Goal: Transaction & Acquisition: Purchase product/service

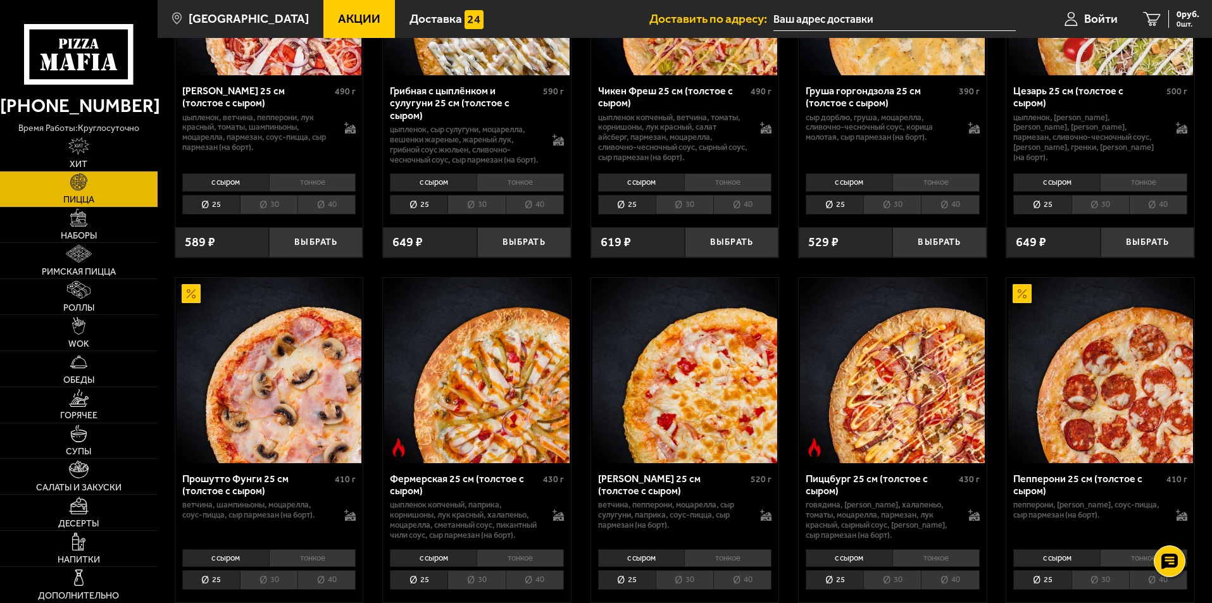
scroll to position [253, 0]
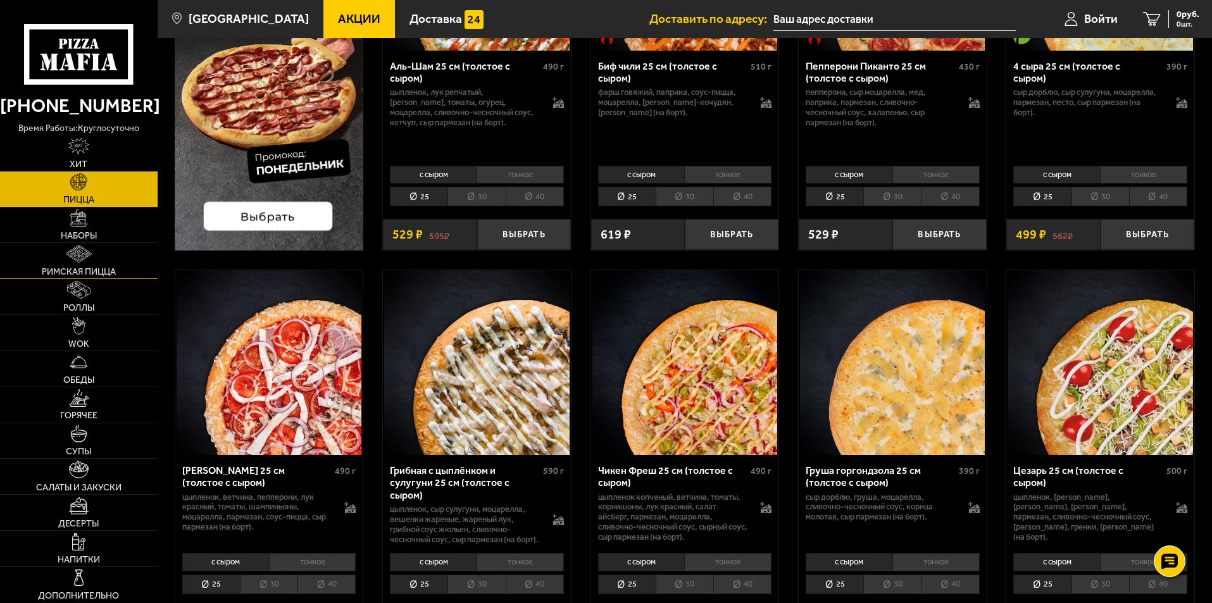
click at [77, 268] on span "Римская пицца" at bounding box center [79, 272] width 74 height 9
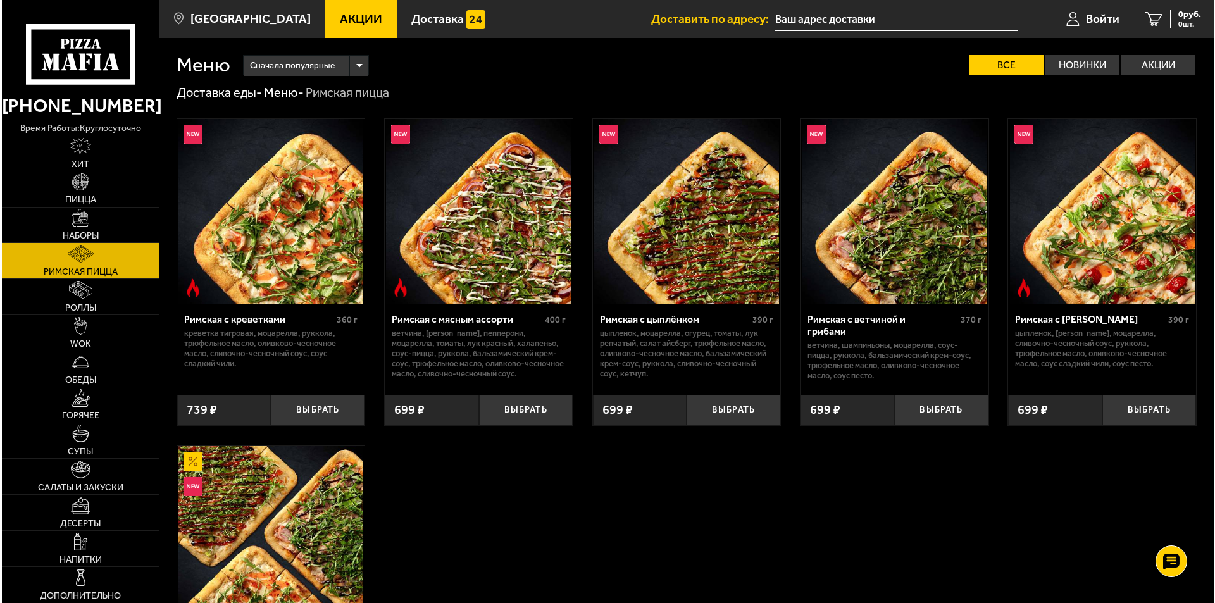
scroll to position [127, 0]
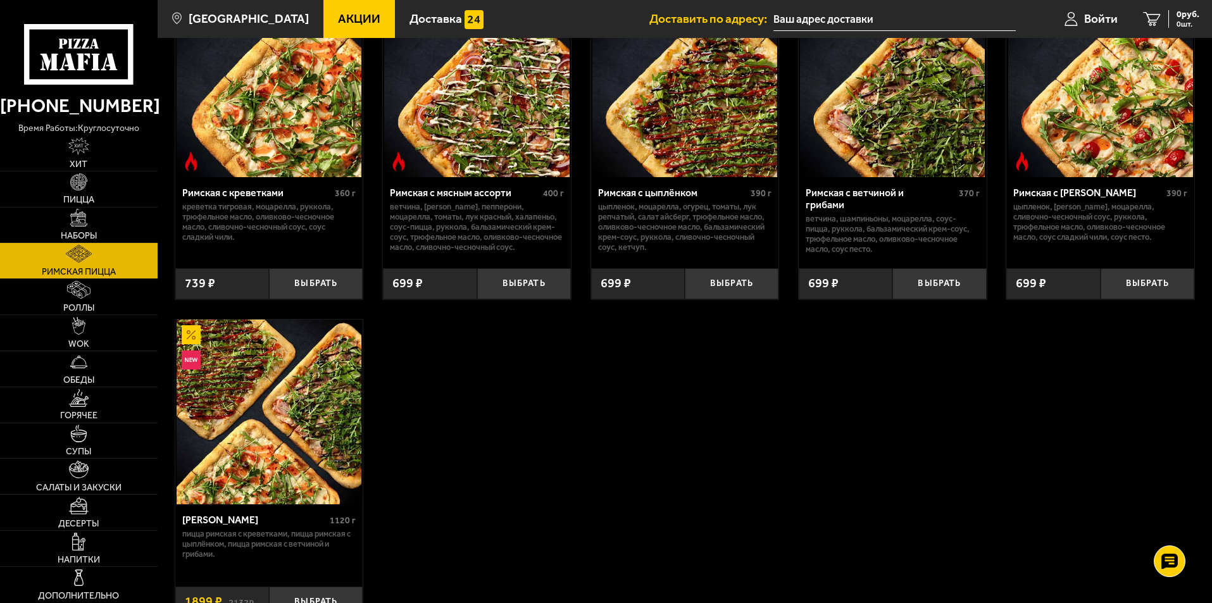
click at [240, 375] on img at bounding box center [269, 412] width 185 height 185
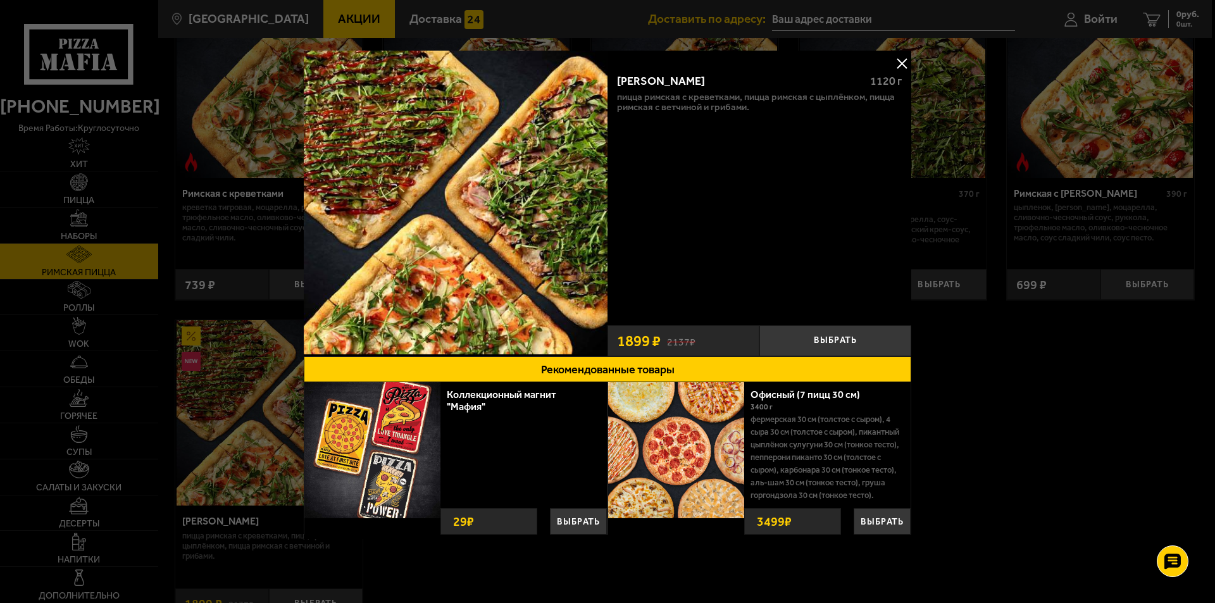
scroll to position [11, 0]
click at [684, 432] on img at bounding box center [676, 450] width 136 height 136
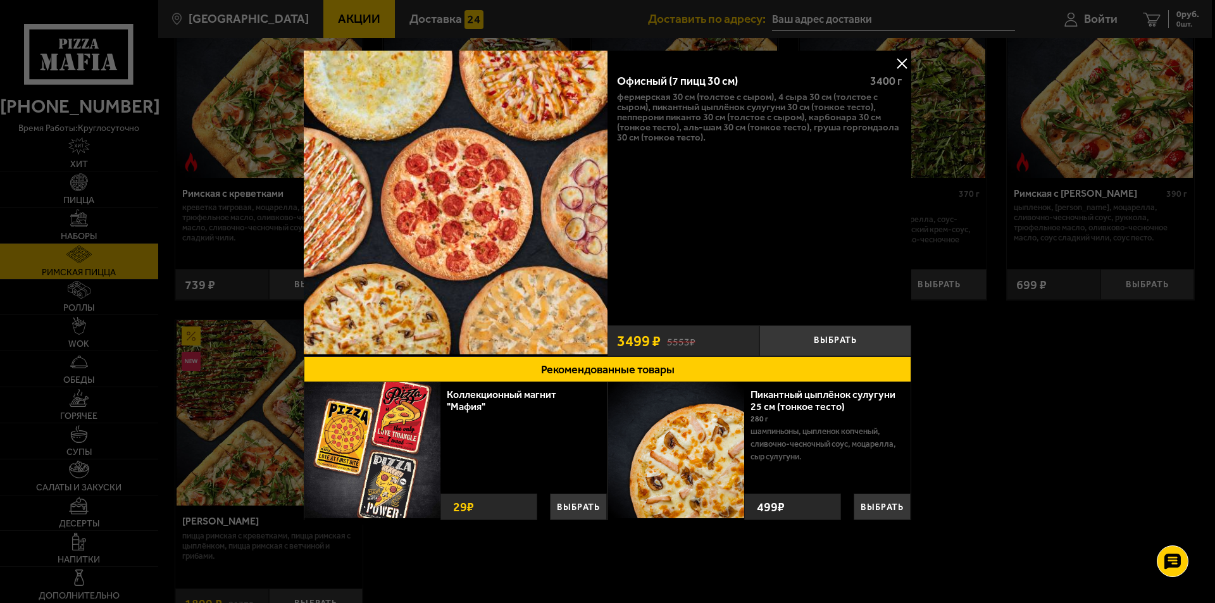
click at [907, 67] on button at bounding box center [901, 63] width 19 height 19
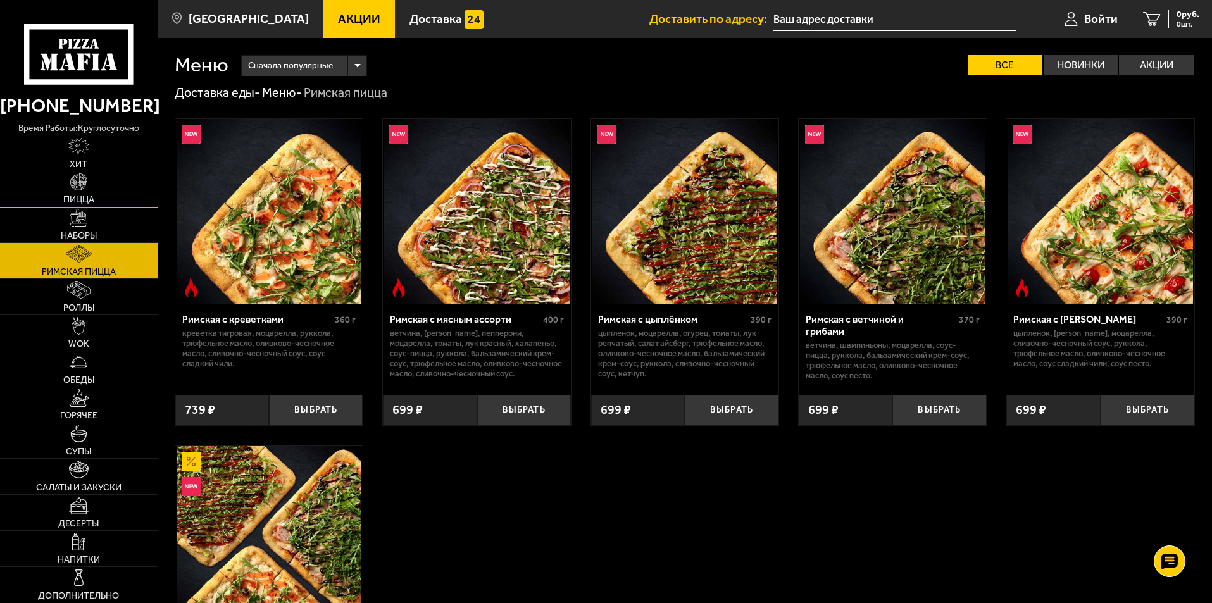
click at [80, 203] on span "Пицца" at bounding box center [78, 200] width 31 height 9
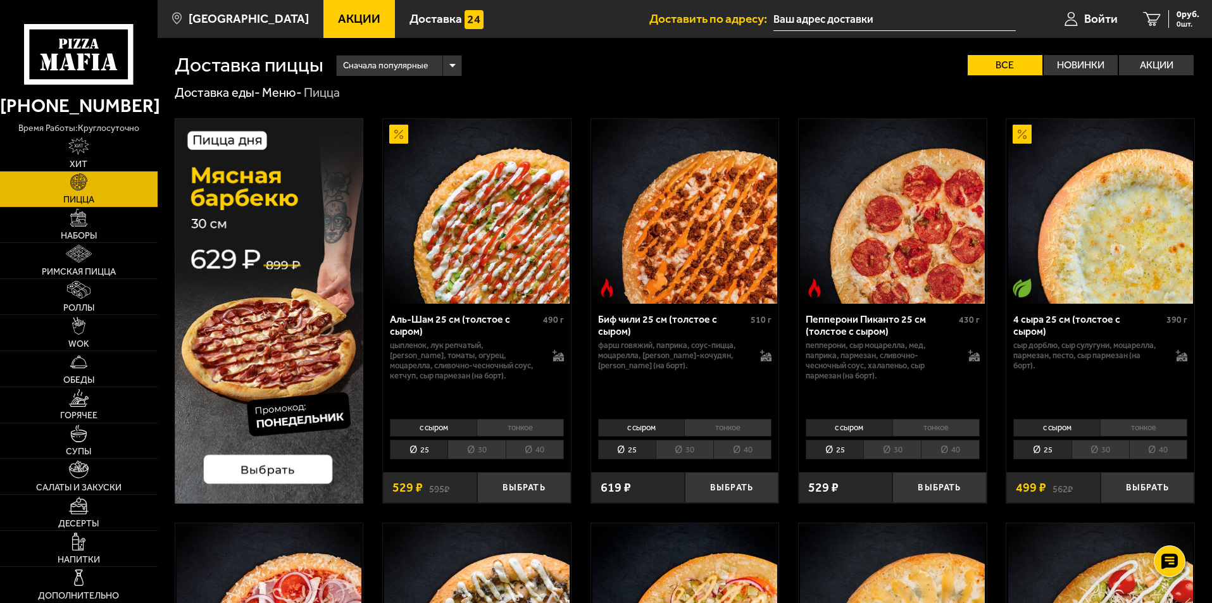
click at [901, 452] on li "30" at bounding box center [892, 450] width 58 height 20
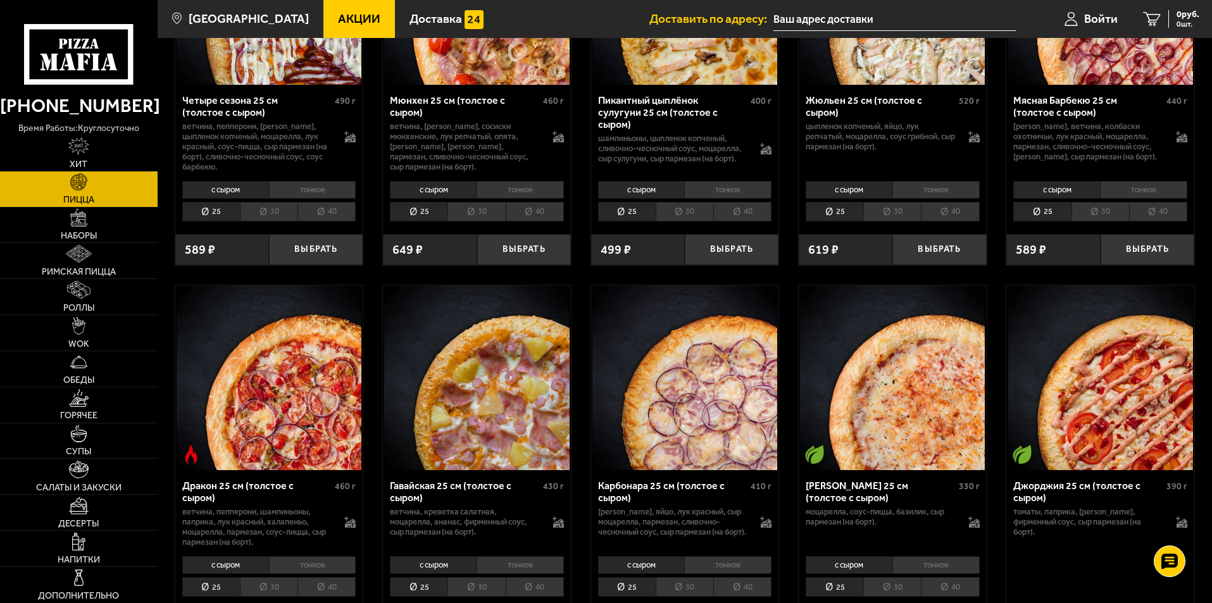
scroll to position [1582, 0]
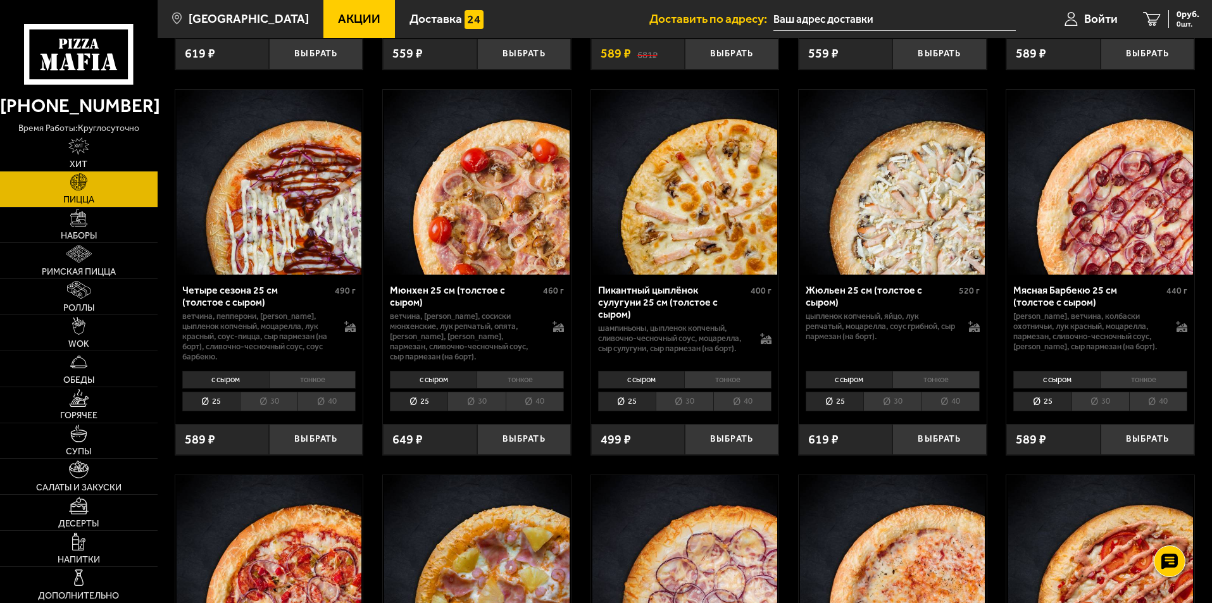
click at [689, 411] on li "30" at bounding box center [685, 402] width 58 height 20
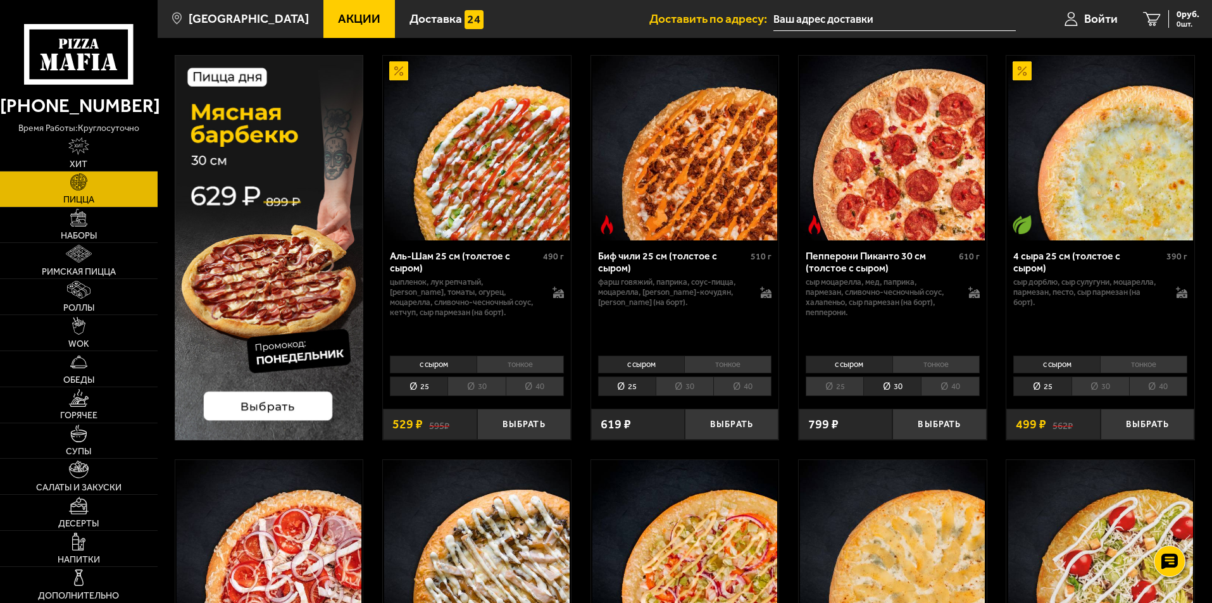
scroll to position [0, 0]
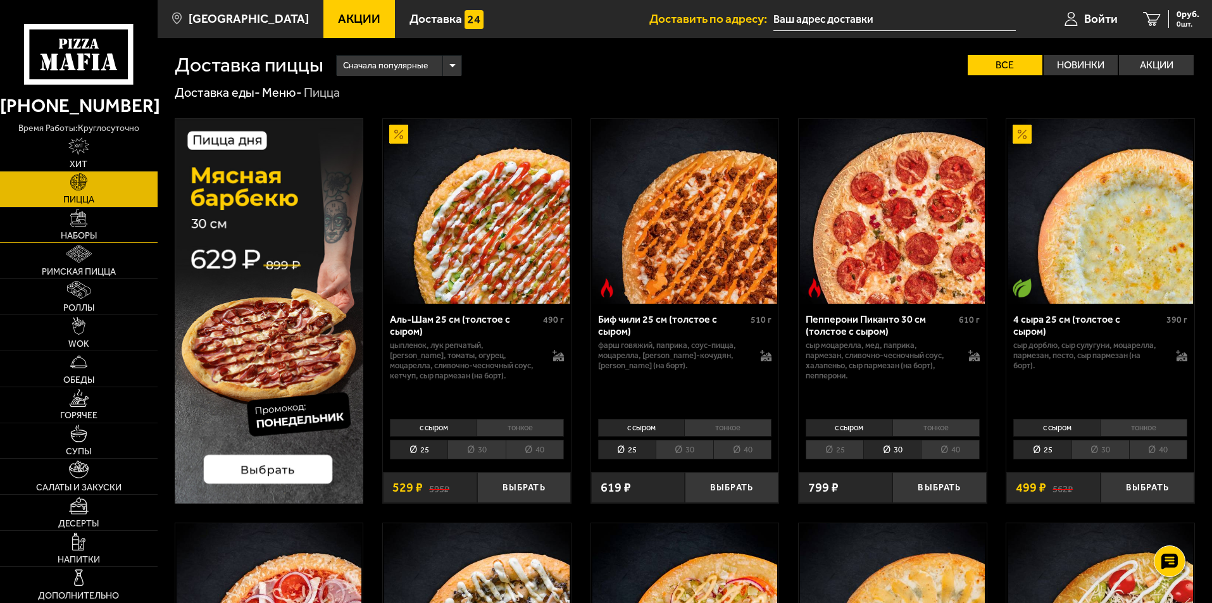
click at [82, 235] on span "Наборы" at bounding box center [79, 236] width 36 height 9
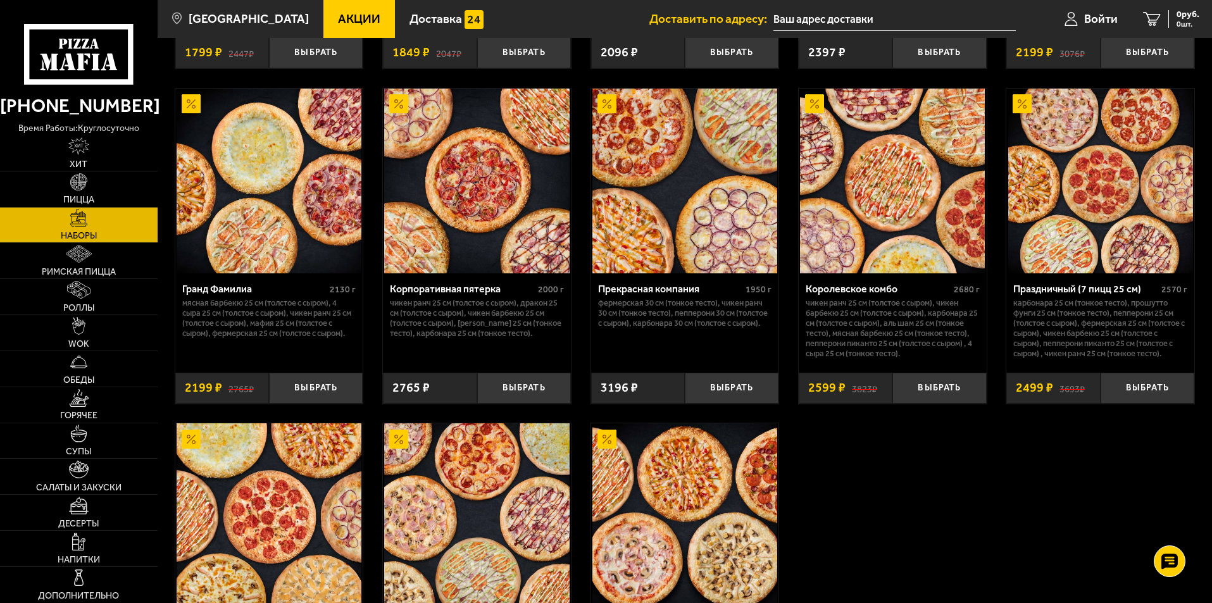
scroll to position [1835, 0]
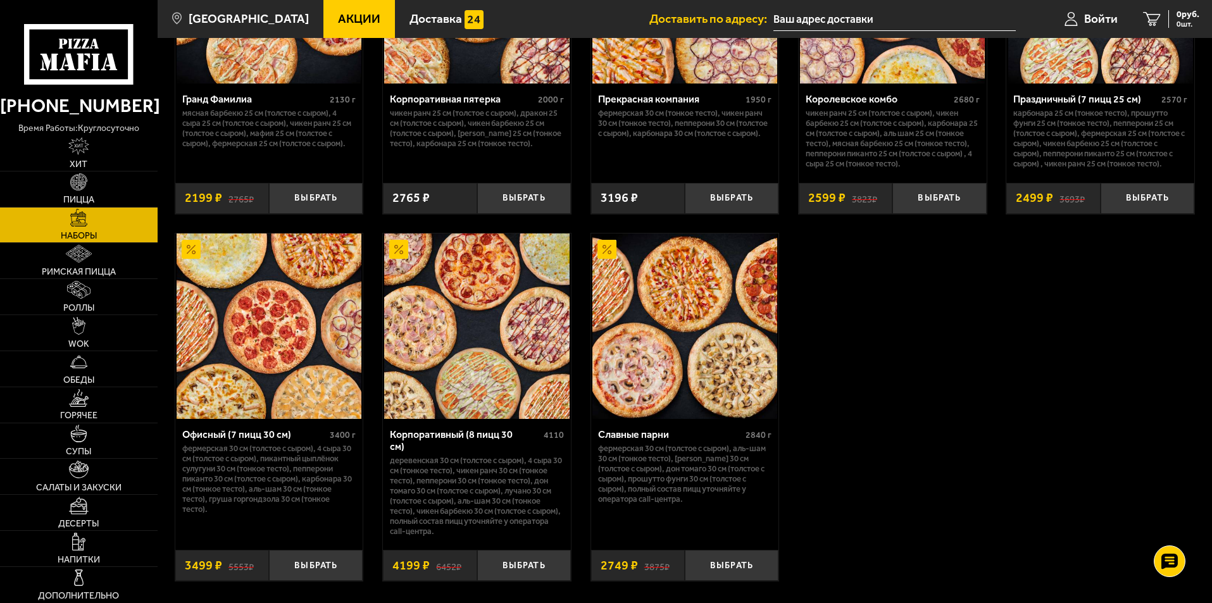
click at [478, 324] on img at bounding box center [476, 326] width 185 height 185
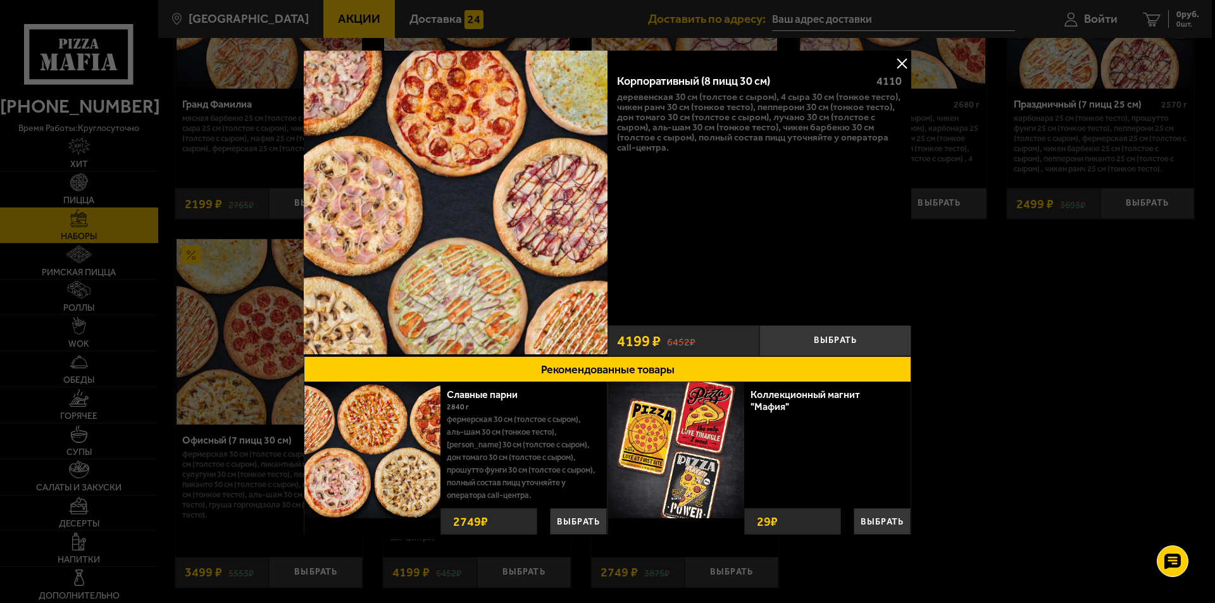
click at [899, 61] on button at bounding box center [901, 63] width 19 height 19
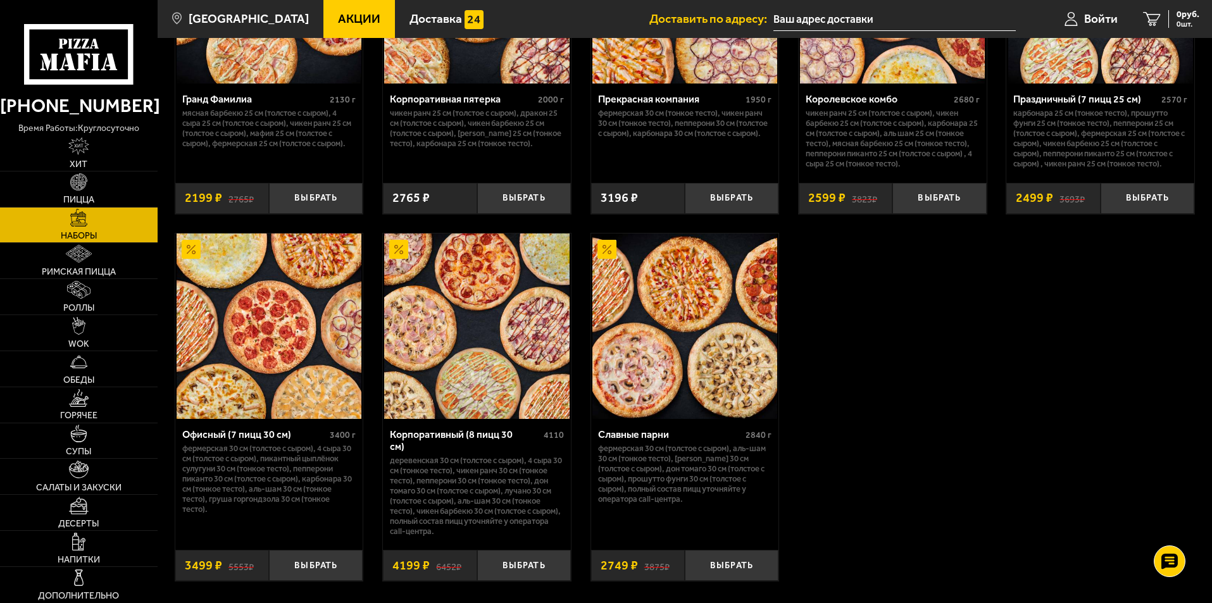
click at [608, 300] on img at bounding box center [684, 326] width 185 height 185
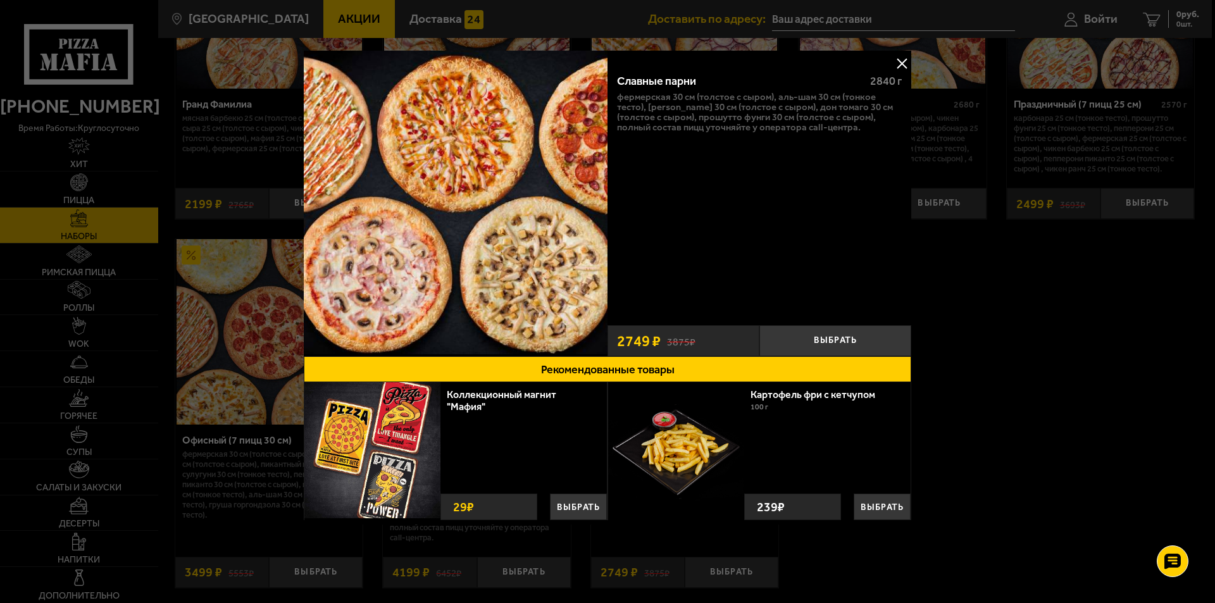
click at [1052, 376] on div at bounding box center [607, 301] width 1215 height 603
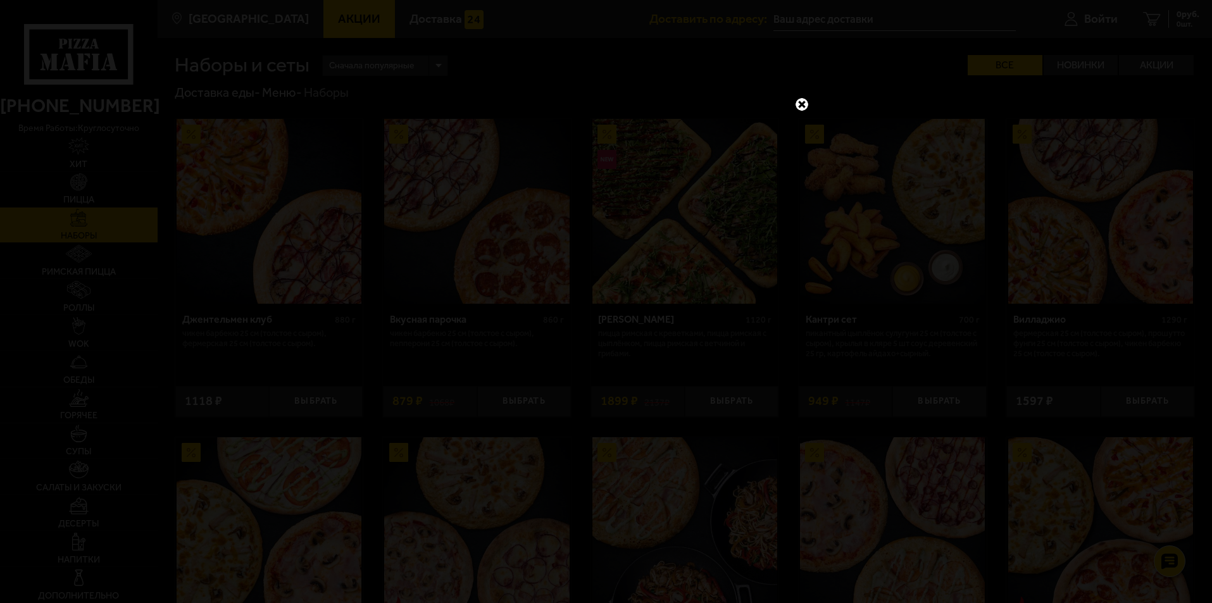
drag, startPoint x: 799, startPoint y: 103, endPoint x: 834, endPoint y: 206, distance: 109.7
click at [799, 111] on link at bounding box center [802, 104] width 16 height 16
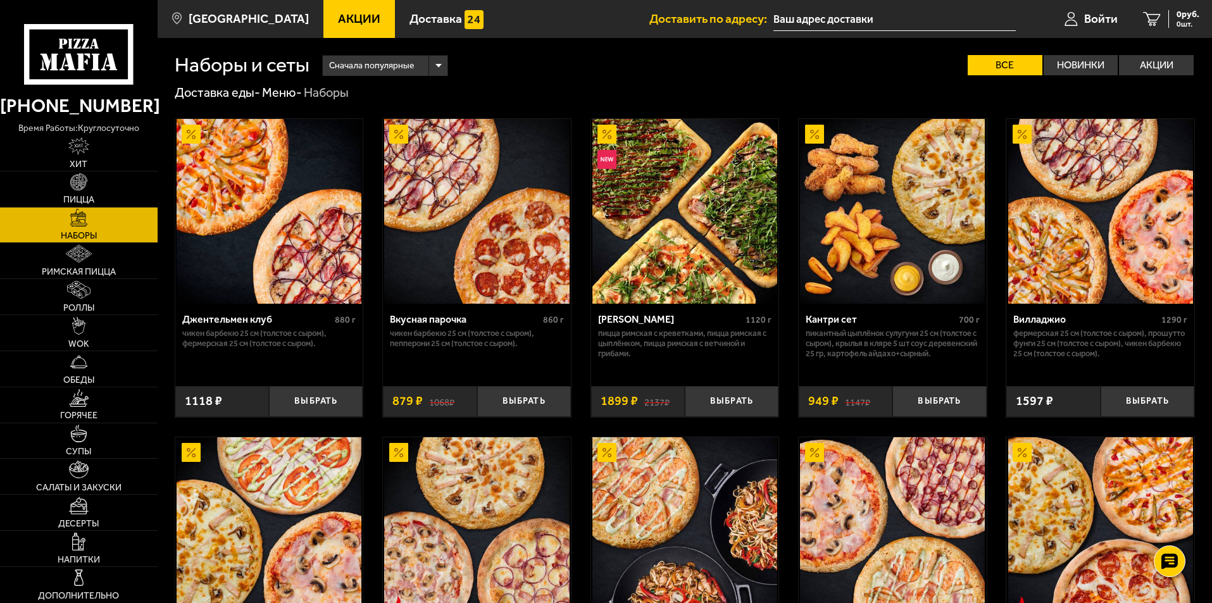
click at [338, 22] on span "Акции" at bounding box center [359, 19] width 42 height 12
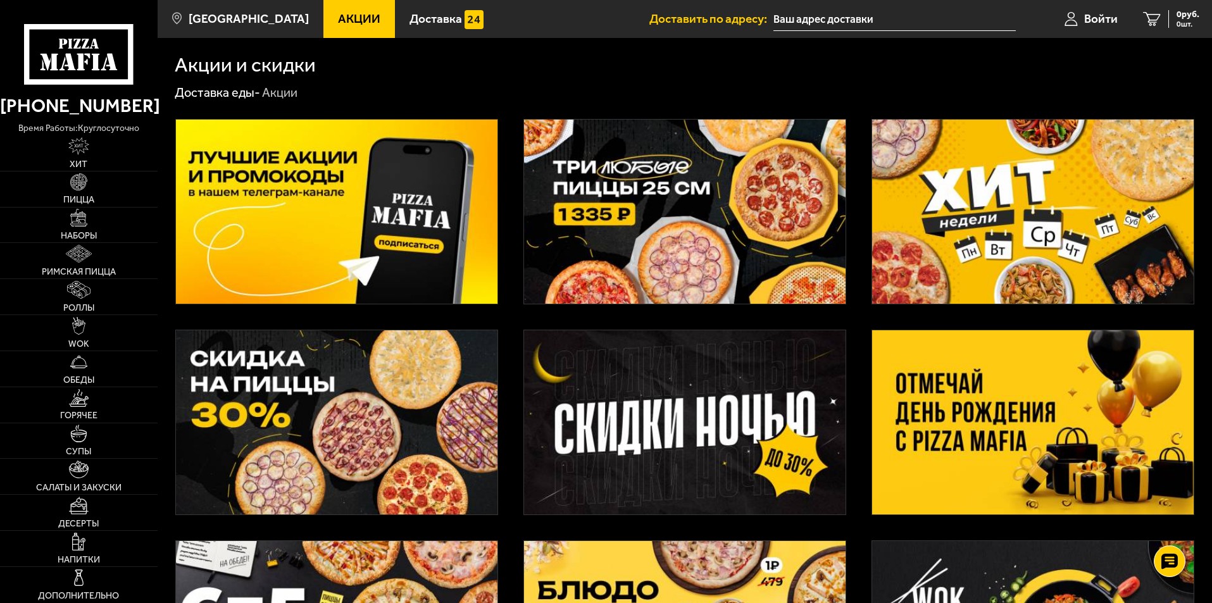
click at [1046, 401] on img at bounding box center [1032, 422] width 321 height 184
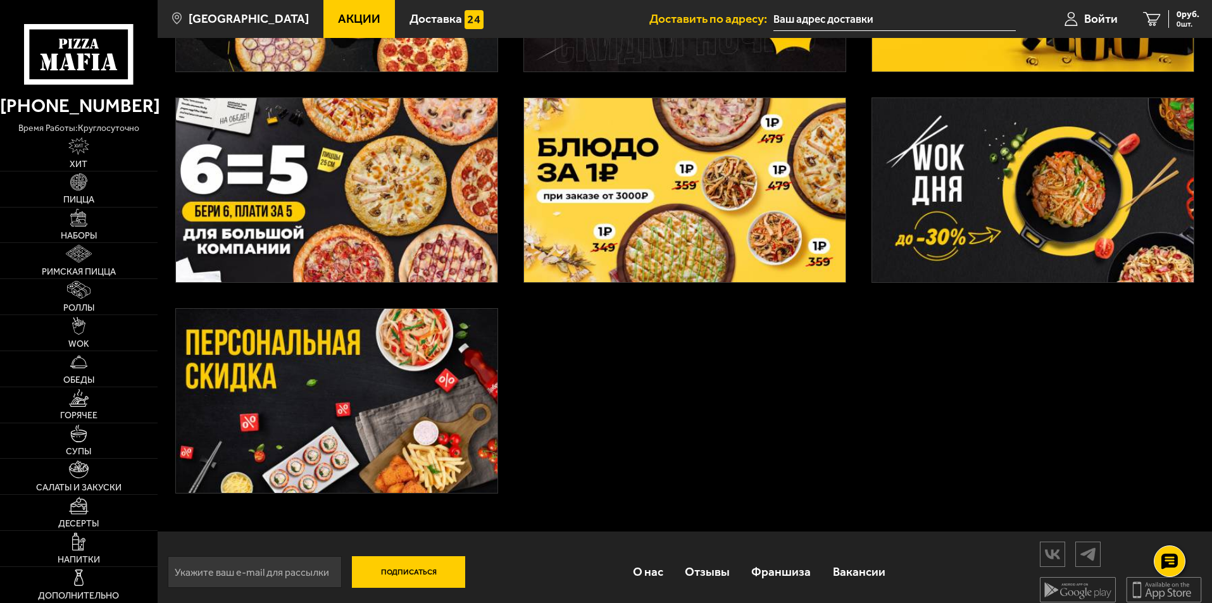
scroll to position [190, 0]
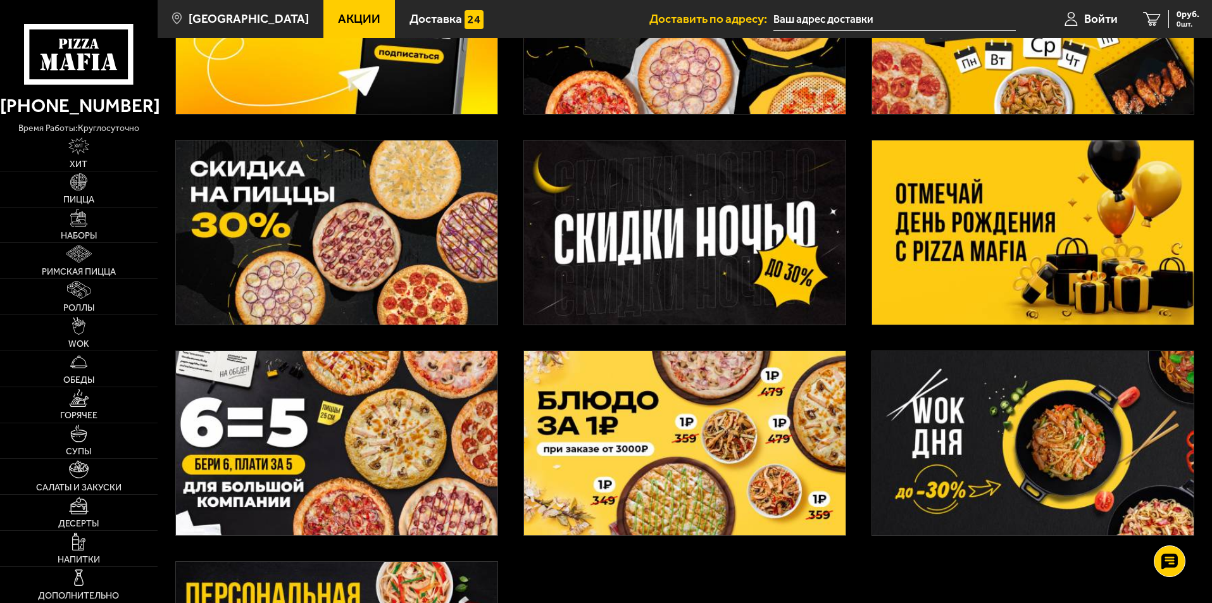
click at [326, 223] on img at bounding box center [336, 232] width 321 height 184
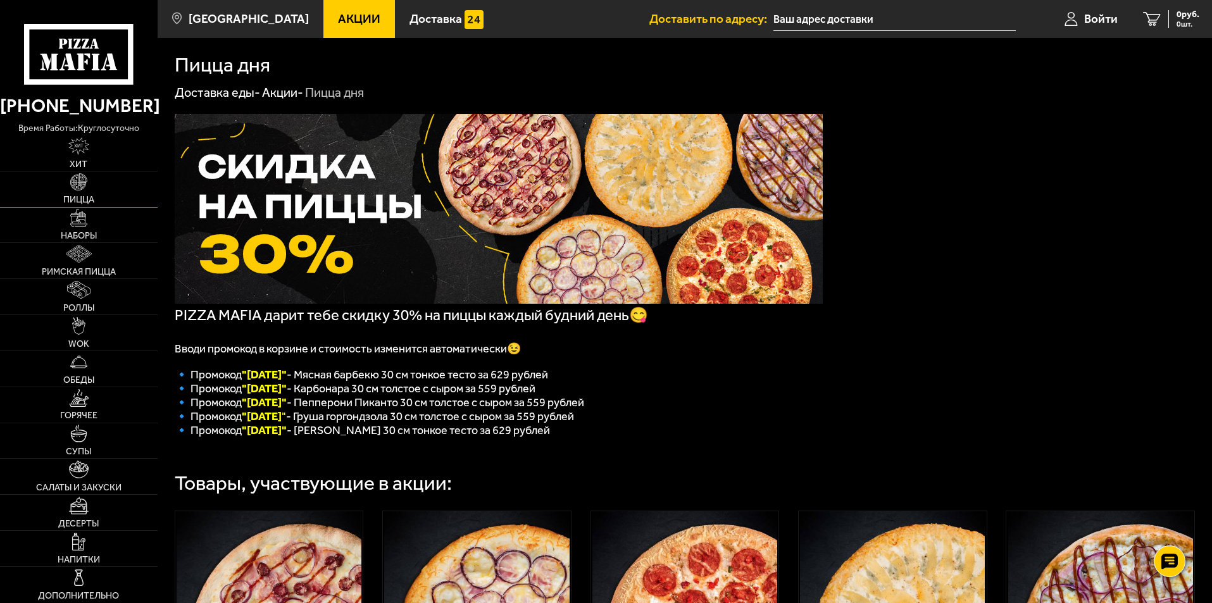
click at [78, 184] on img at bounding box center [79, 182] width 18 height 18
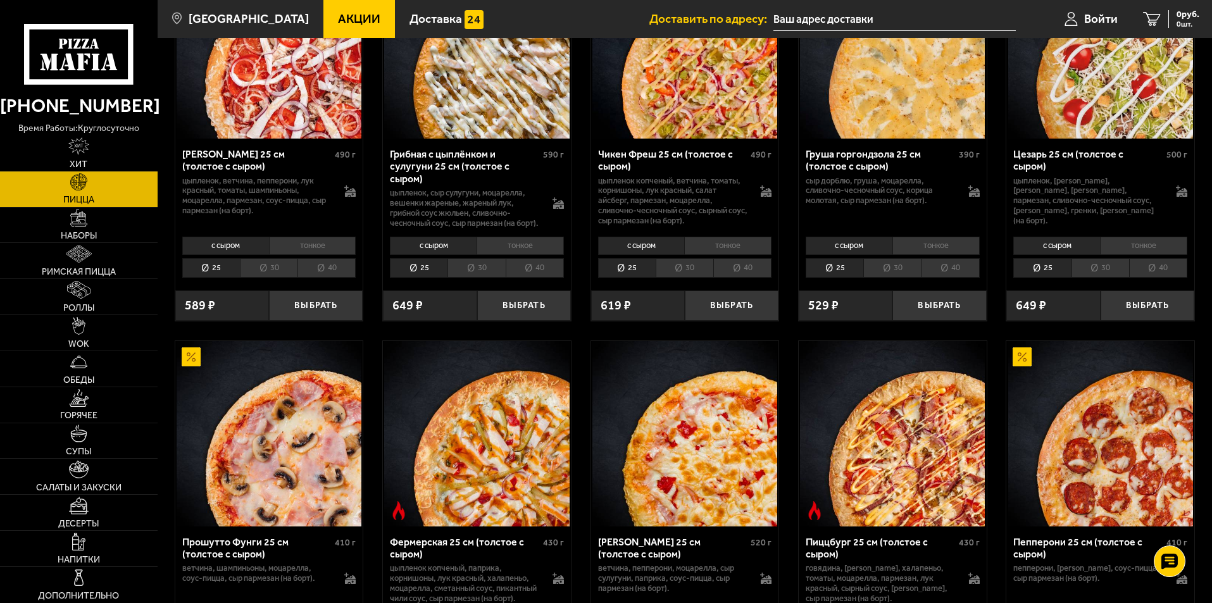
scroll to position [127, 0]
